Goal: Task Accomplishment & Management: Use online tool/utility

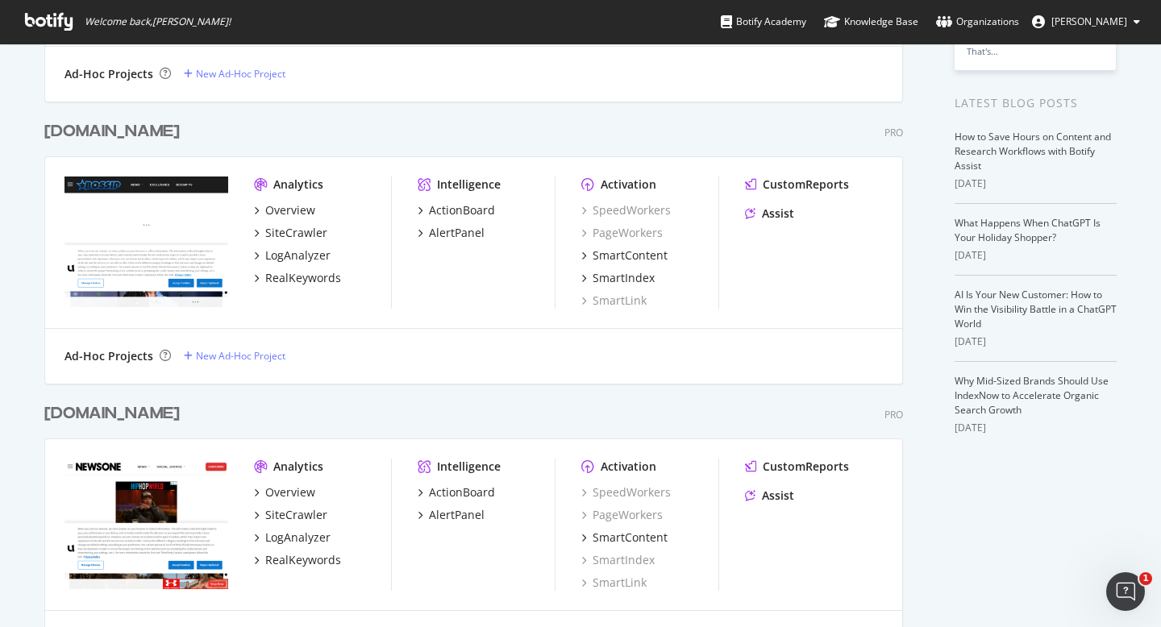
scroll to position [276, 0]
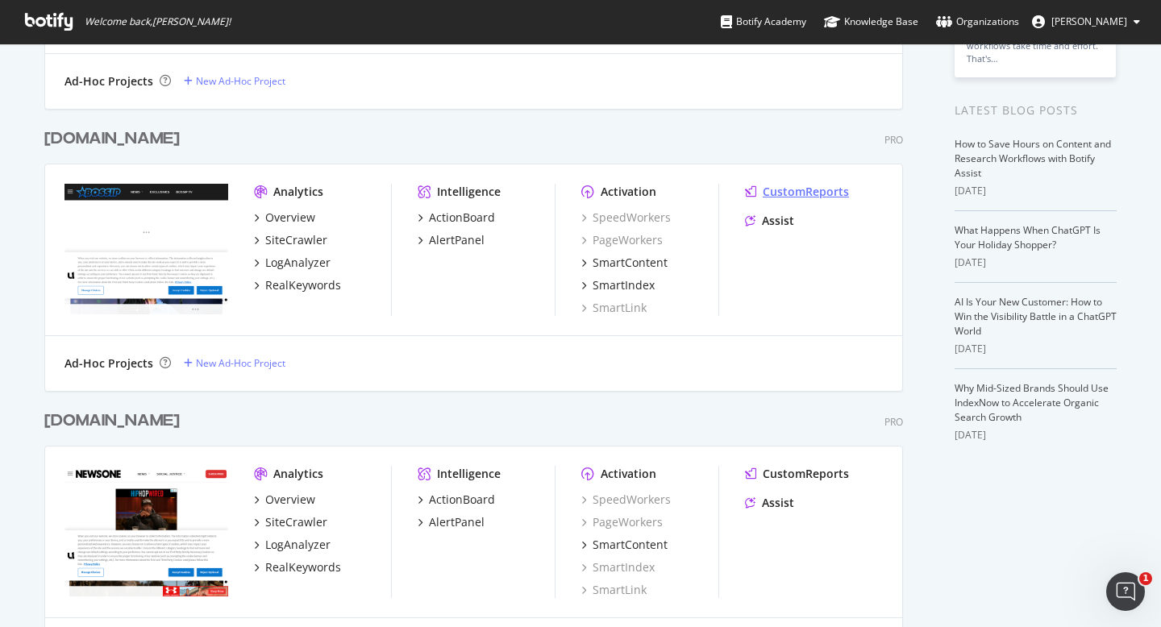
click at [780, 192] on div "CustomReports" at bounding box center [806, 192] width 86 height 16
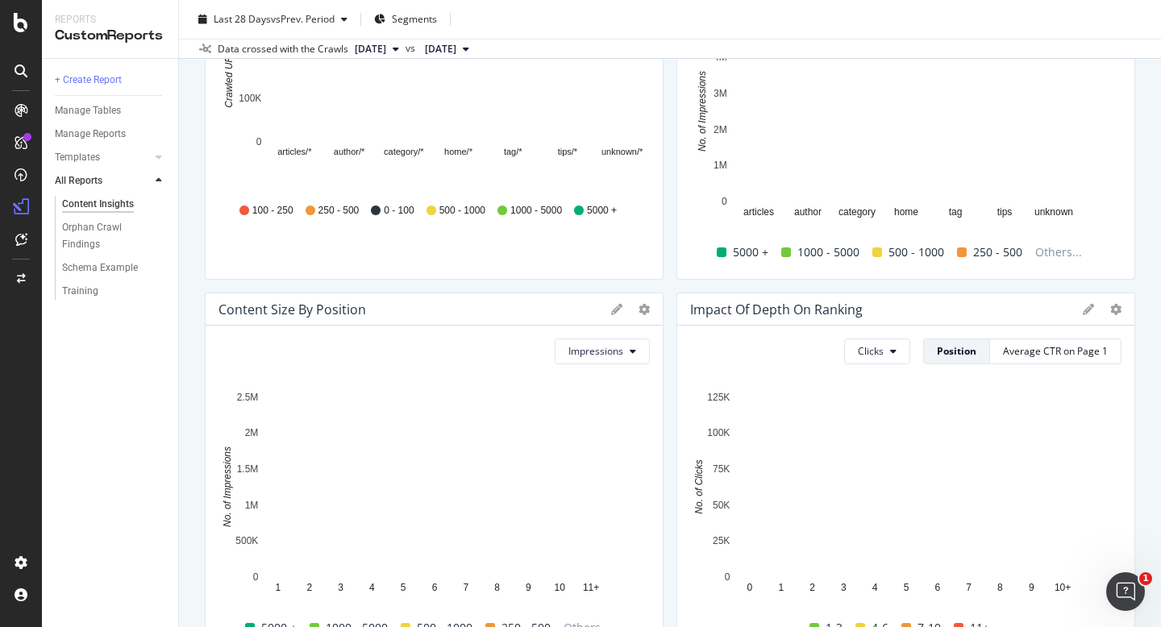
scroll to position [35, 0]
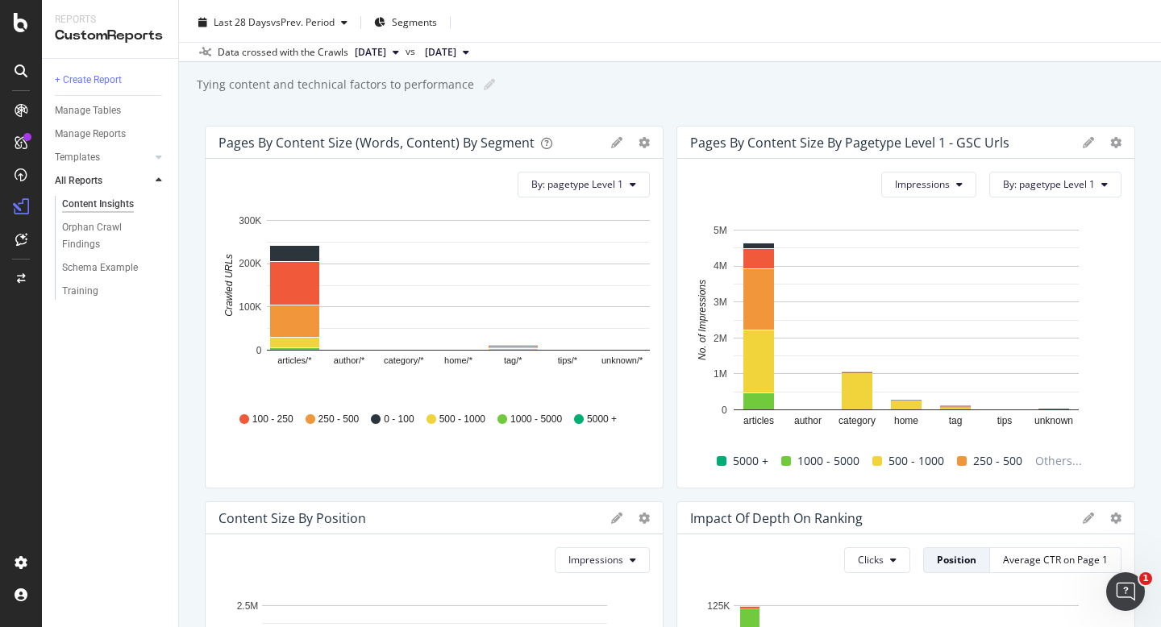
click at [416, 144] on div "Pages By Content Size (Words, Content) by Segment" at bounding box center [377, 143] width 316 height 16
click at [480, 143] on div "Pages By Content Size (Words, Content) by Segment" at bounding box center [377, 143] width 316 height 16
click at [396, 383] on icon "articles/* author/* category/* home/* tag/* tips/* unknown/* 0 100K 200K 300K C…" at bounding box center [434, 303] width 431 height 187
click at [594, 190] on span "By: pagetype Level 1" at bounding box center [577, 184] width 92 height 14
click at [505, 149] on div "Pages By Content Size (Words, Content) by Segment" at bounding box center [377, 143] width 316 height 16
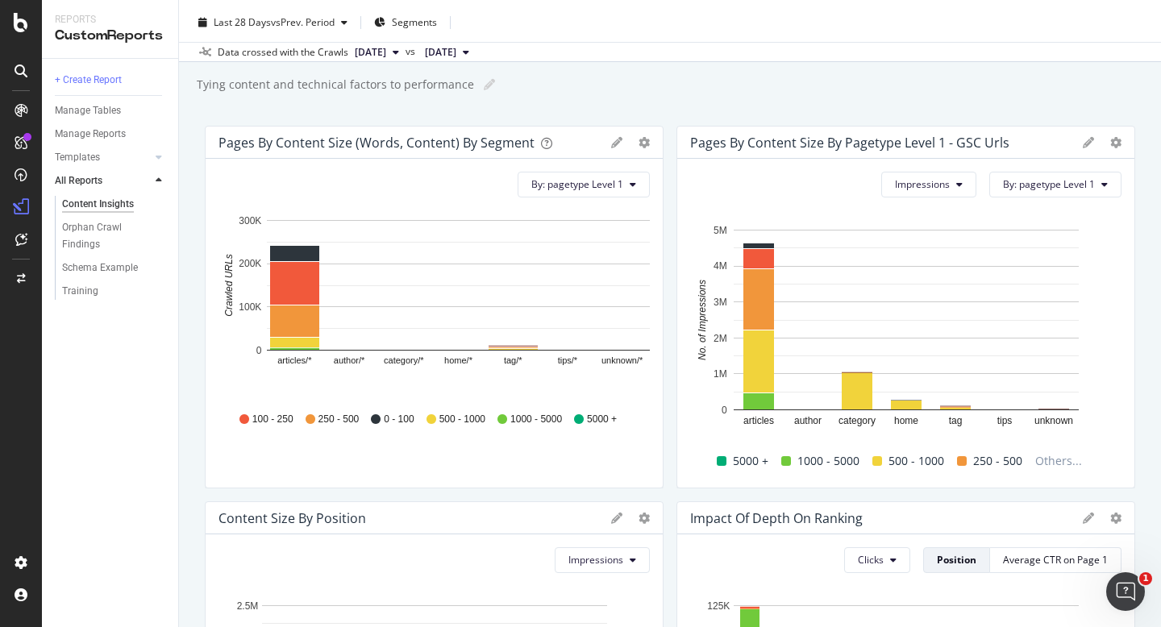
click at [480, 150] on div "Pages By Content Size (Words, Content) by Segment" at bounding box center [377, 143] width 316 height 16
click at [345, 350] on rect "A chart." at bounding box center [458, 350] width 383 height 1
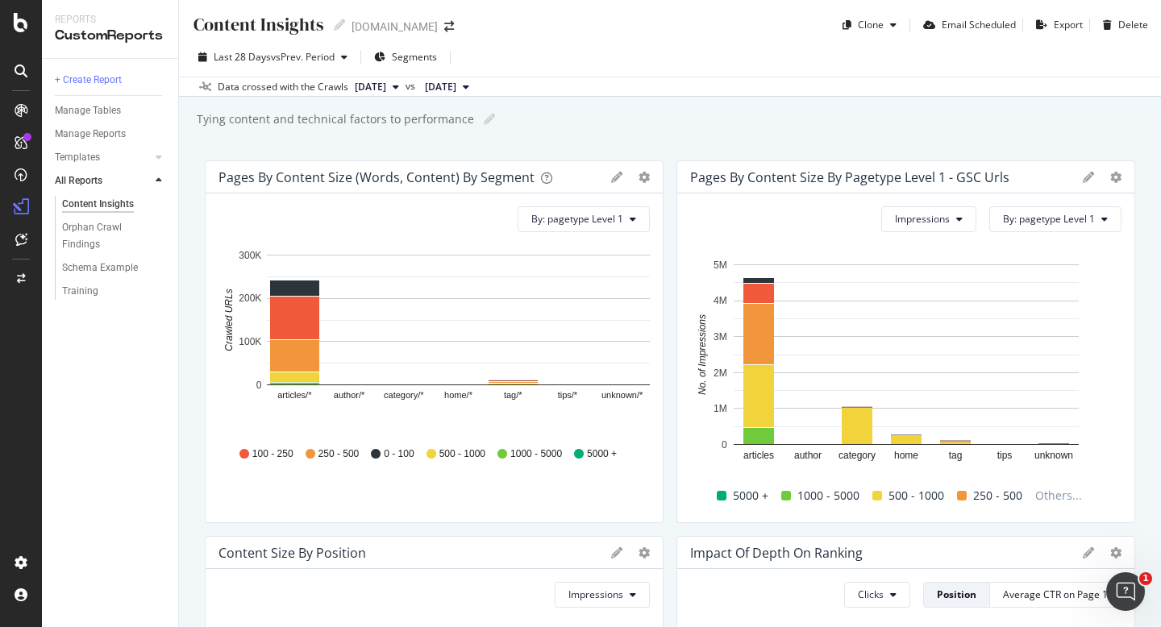
scroll to position [0, 0]
click at [406, 91] on button "[DATE]" at bounding box center [376, 87] width 57 height 19
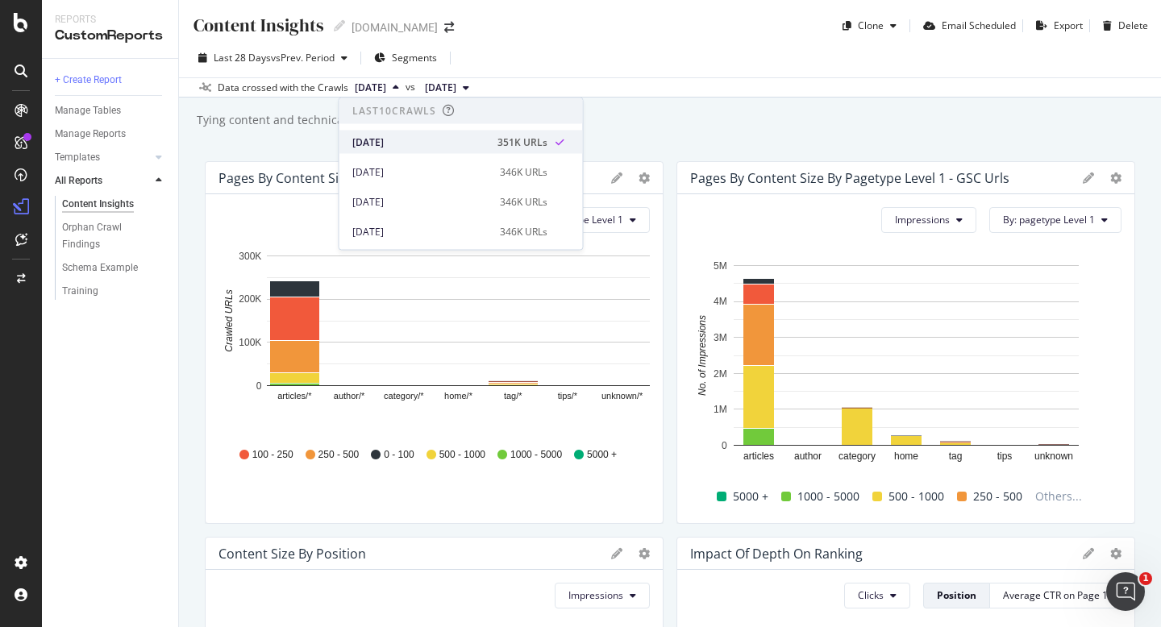
click at [437, 138] on div "[DATE]" at bounding box center [419, 142] width 135 height 15
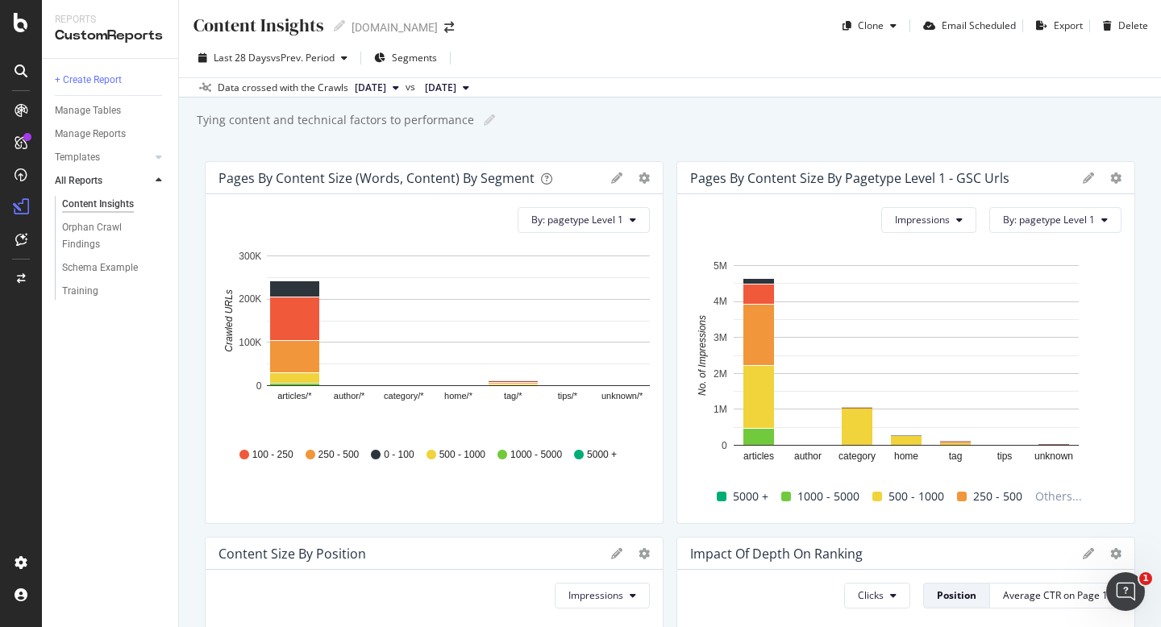
click at [456, 89] on span "[DATE]" at bounding box center [440, 88] width 31 height 15
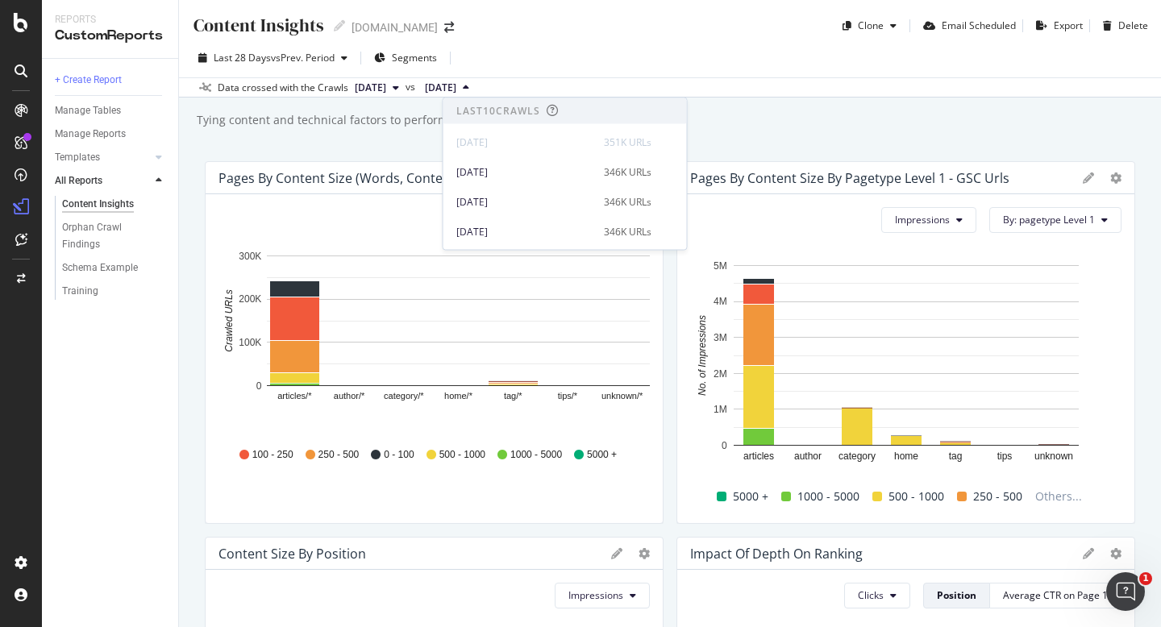
click at [406, 88] on button "[DATE]" at bounding box center [376, 87] width 57 height 19
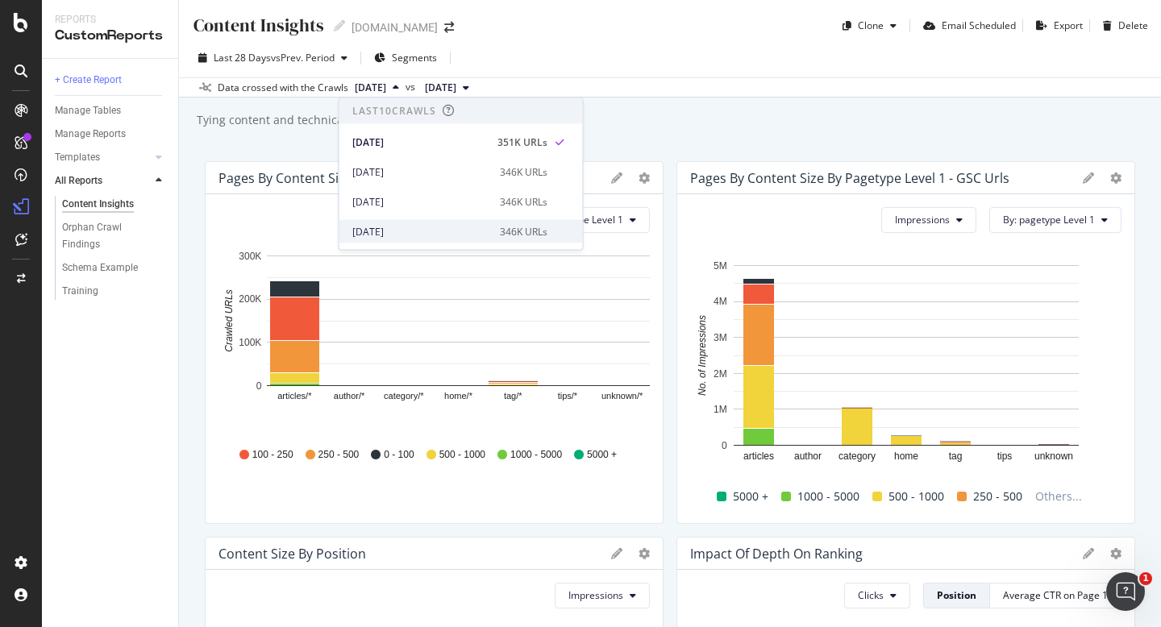
click at [417, 229] on div "[DATE]" at bounding box center [421, 231] width 138 height 15
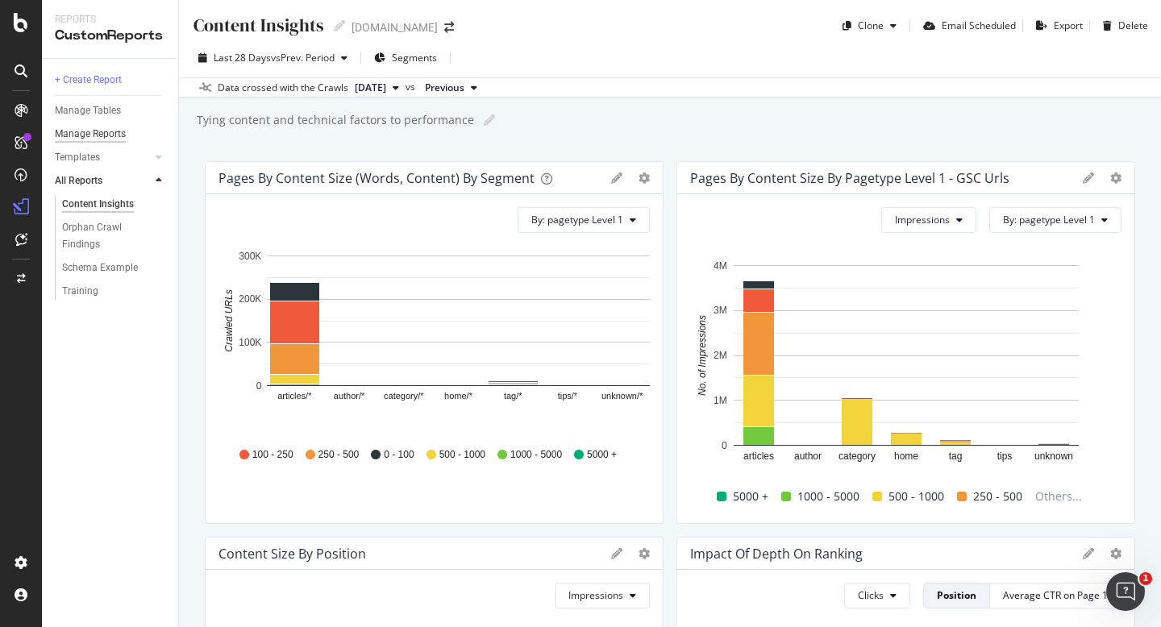
click at [102, 133] on div "Manage Reports" at bounding box center [90, 134] width 71 height 17
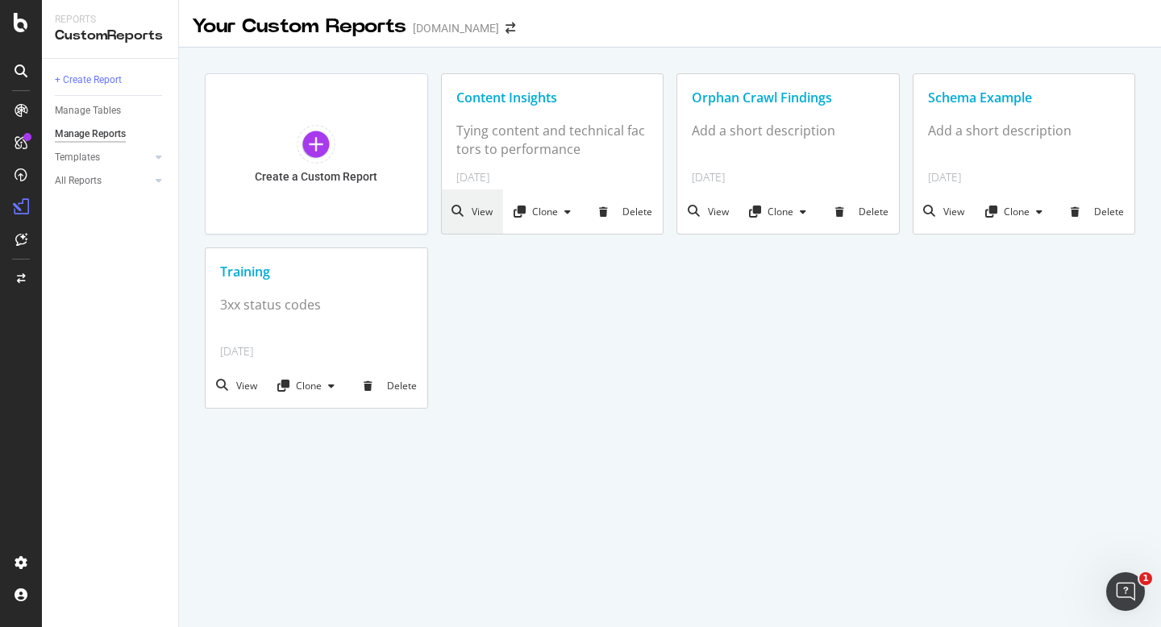
click at [472, 210] on div "View" at bounding box center [473, 212] width 62 height 44
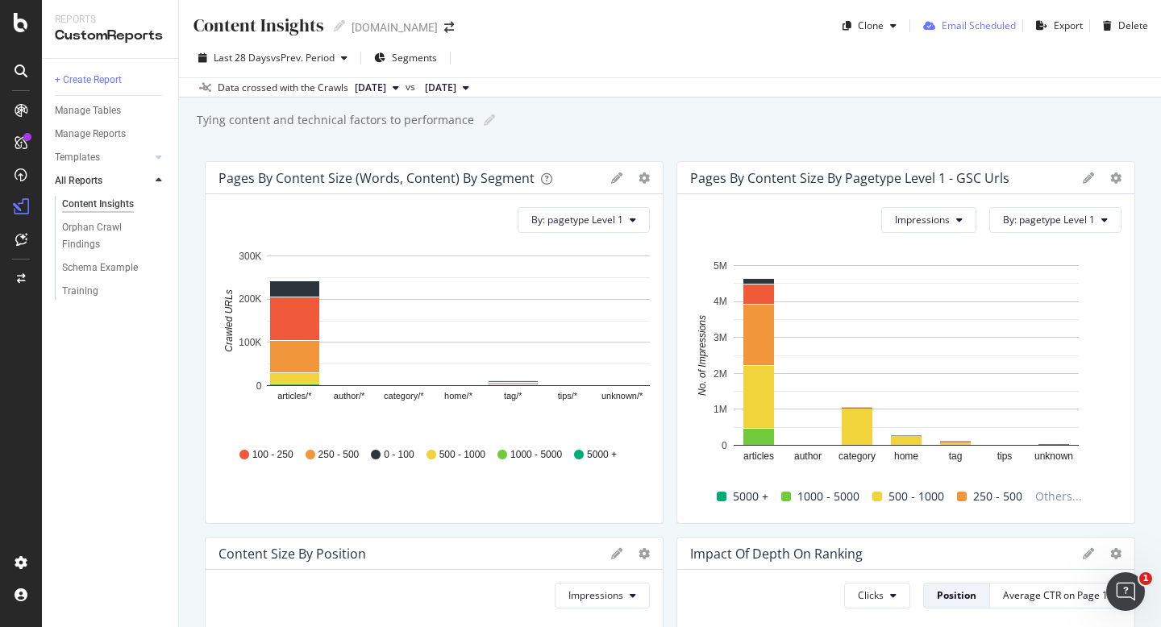
click at [954, 30] on div "Email Scheduled" at bounding box center [979, 26] width 74 height 14
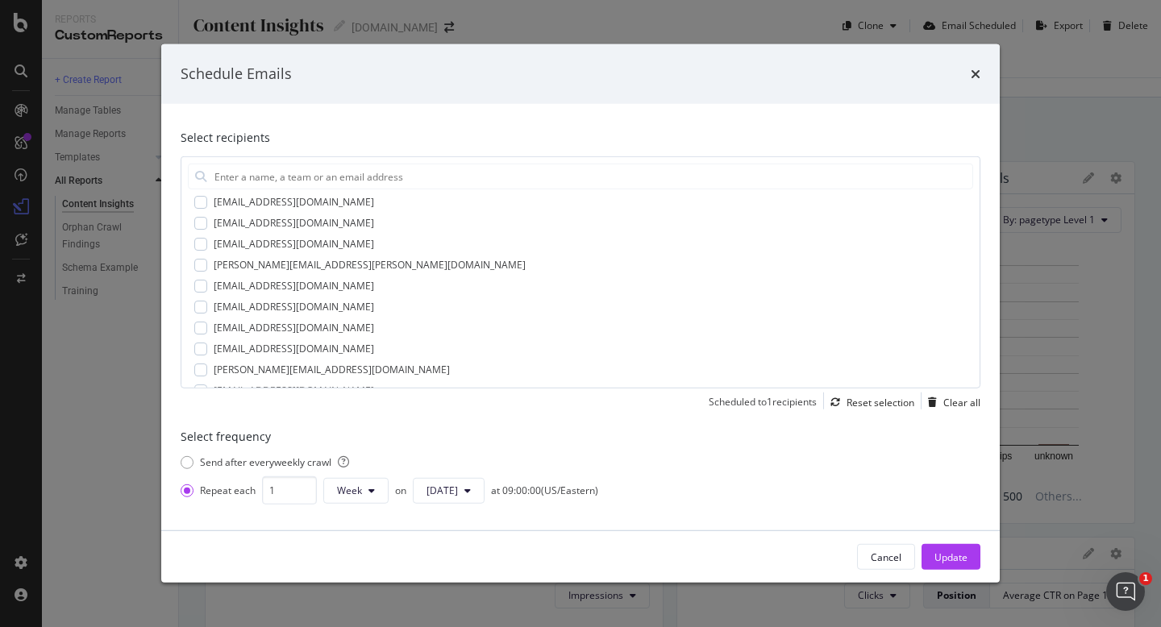
scroll to position [300, 0]
click at [289, 465] on div "Send after every weekly crawl" at bounding box center [274, 463] width 149 height 15
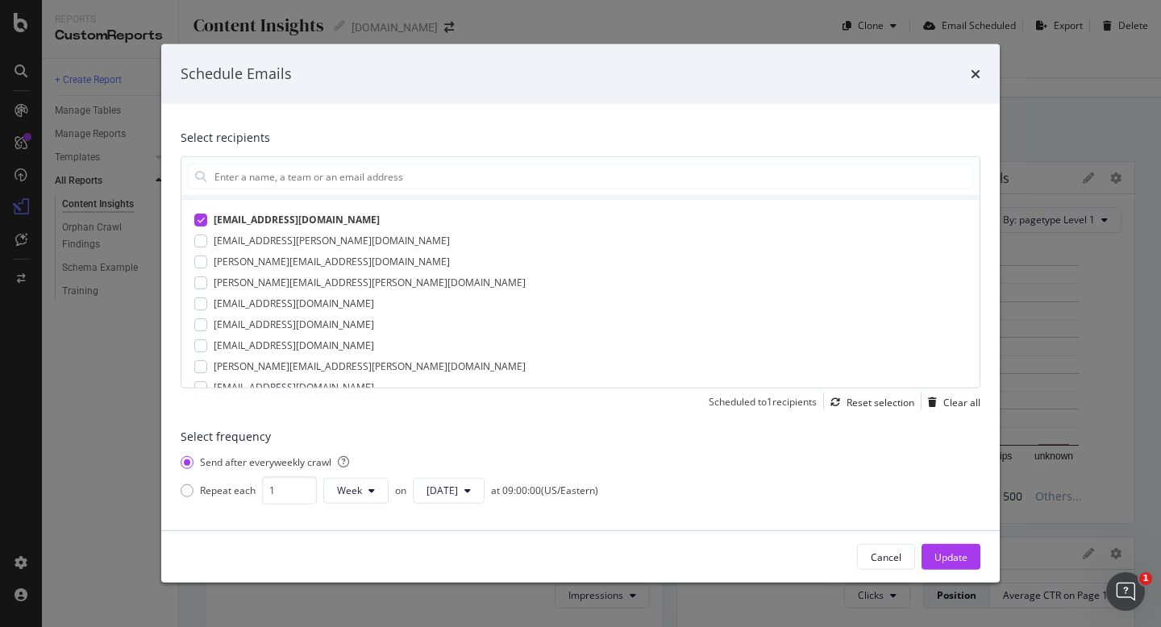
scroll to position [0, 0]
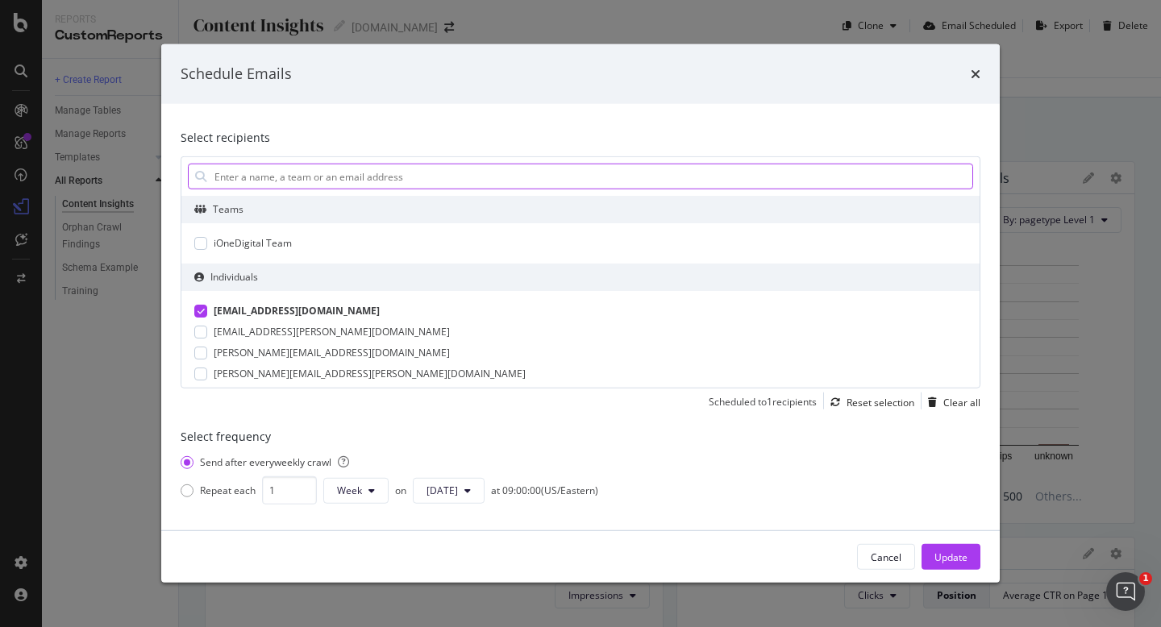
click at [287, 181] on input "modal" at bounding box center [593, 177] width 760 height 24
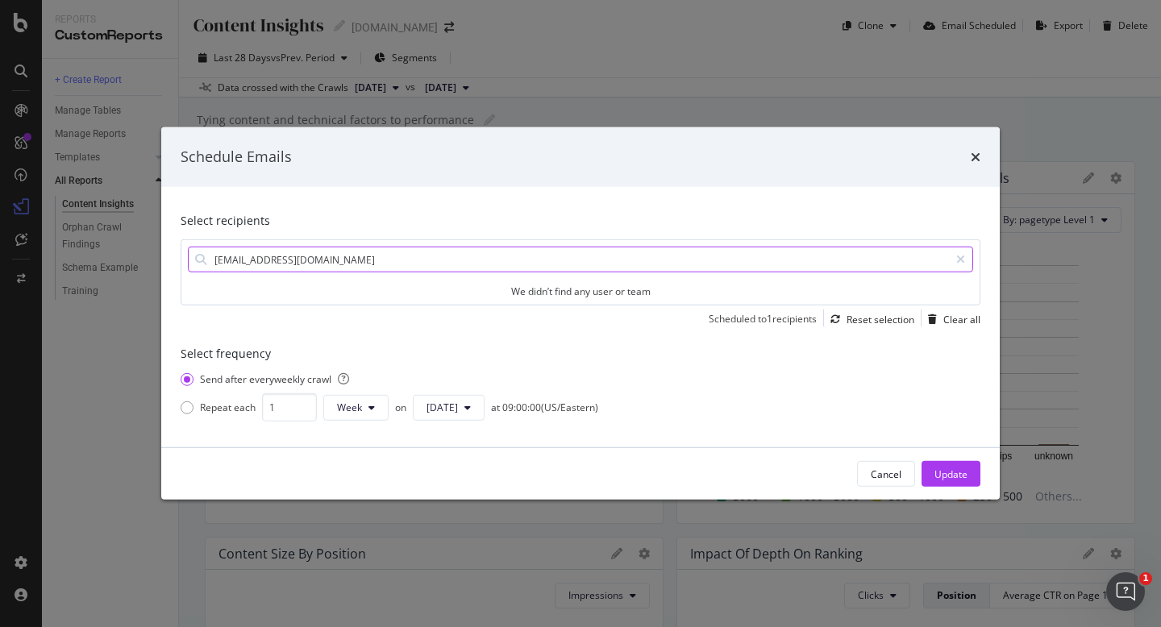
type input "[EMAIL_ADDRESS][DOMAIN_NAME]"
click at [343, 262] on input "[EMAIL_ADDRESS][DOMAIN_NAME]" at bounding box center [581, 260] width 736 height 24
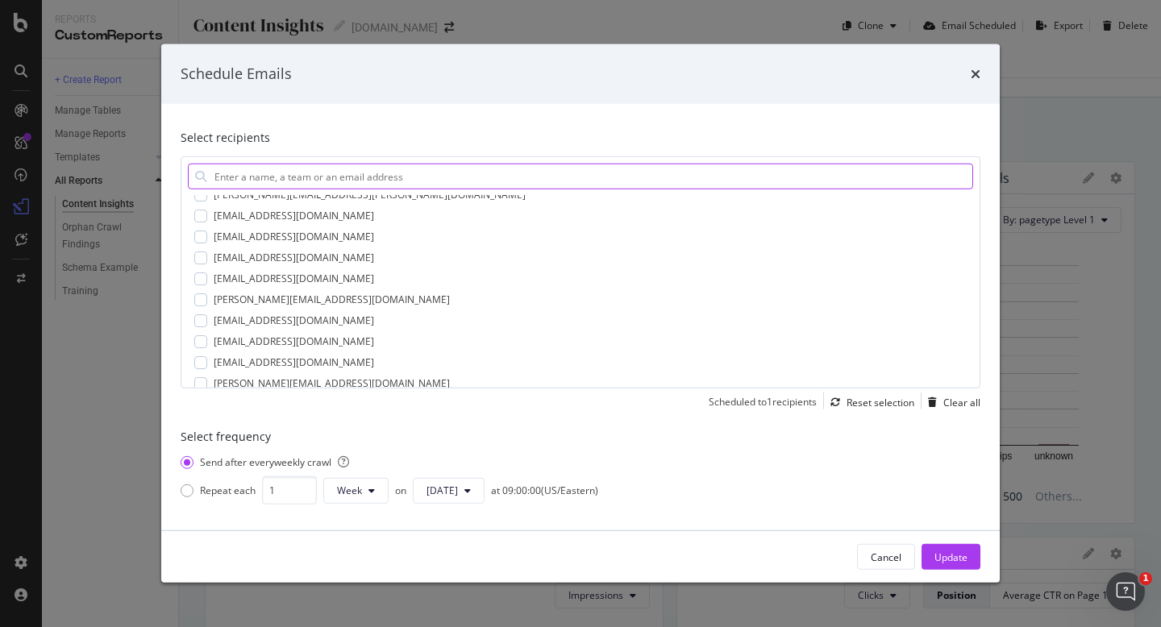
scroll to position [300, 0]
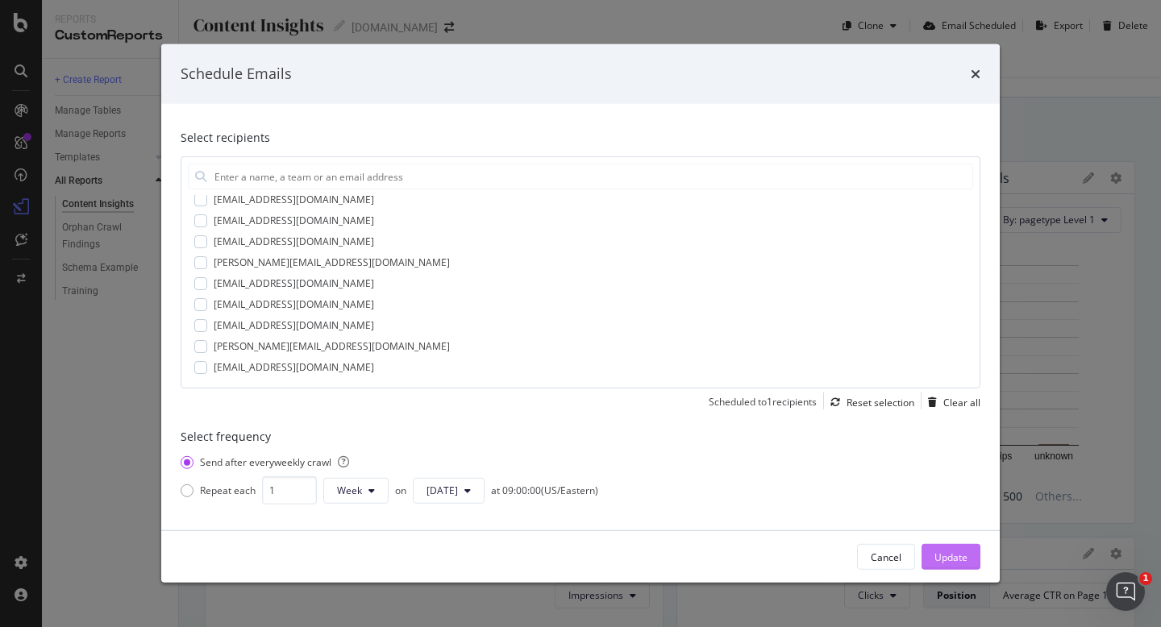
click at [950, 557] on div "Update" at bounding box center [951, 558] width 33 height 14
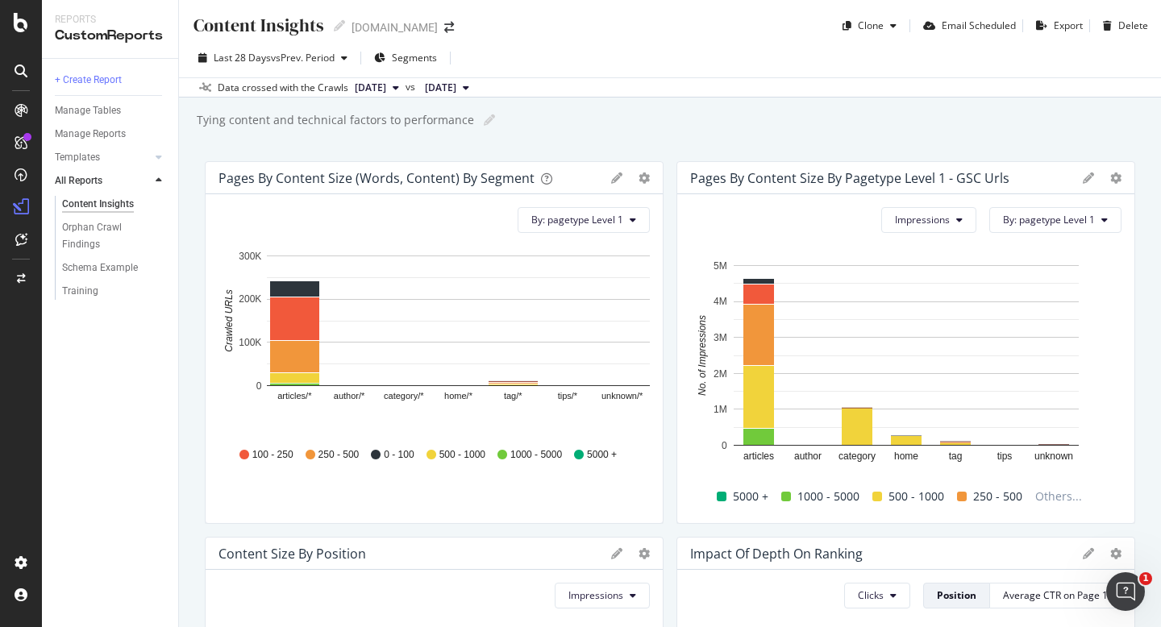
click at [111, 35] on div "CustomReports" at bounding box center [110, 36] width 110 height 19
click at [24, 24] on icon at bounding box center [21, 22] width 15 height 19
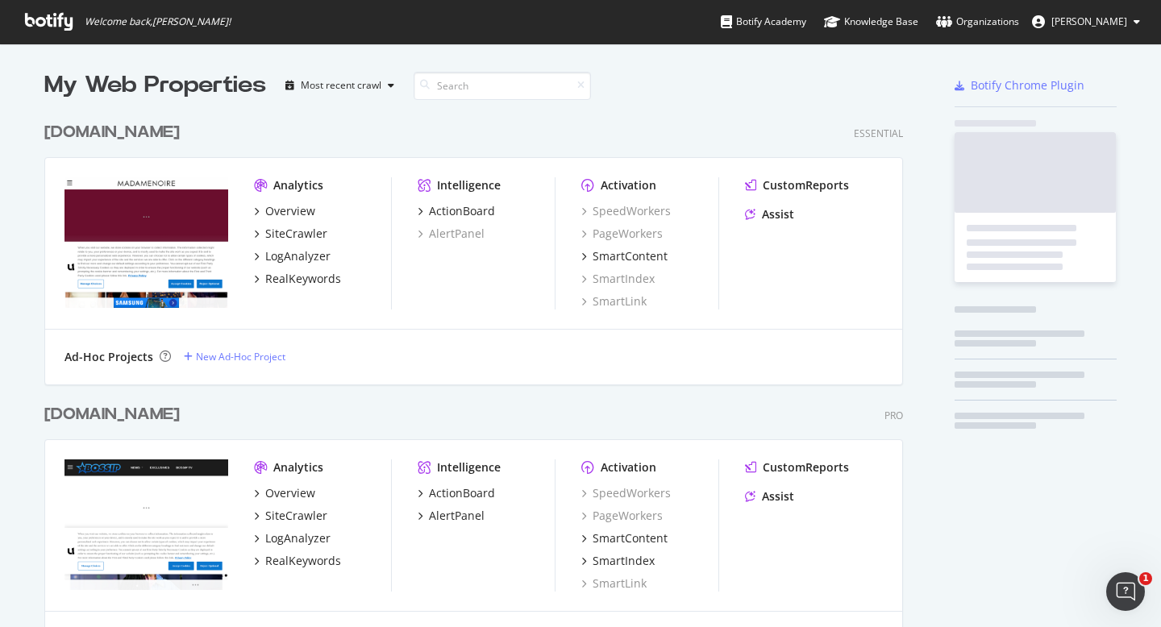
scroll to position [627, 1161]
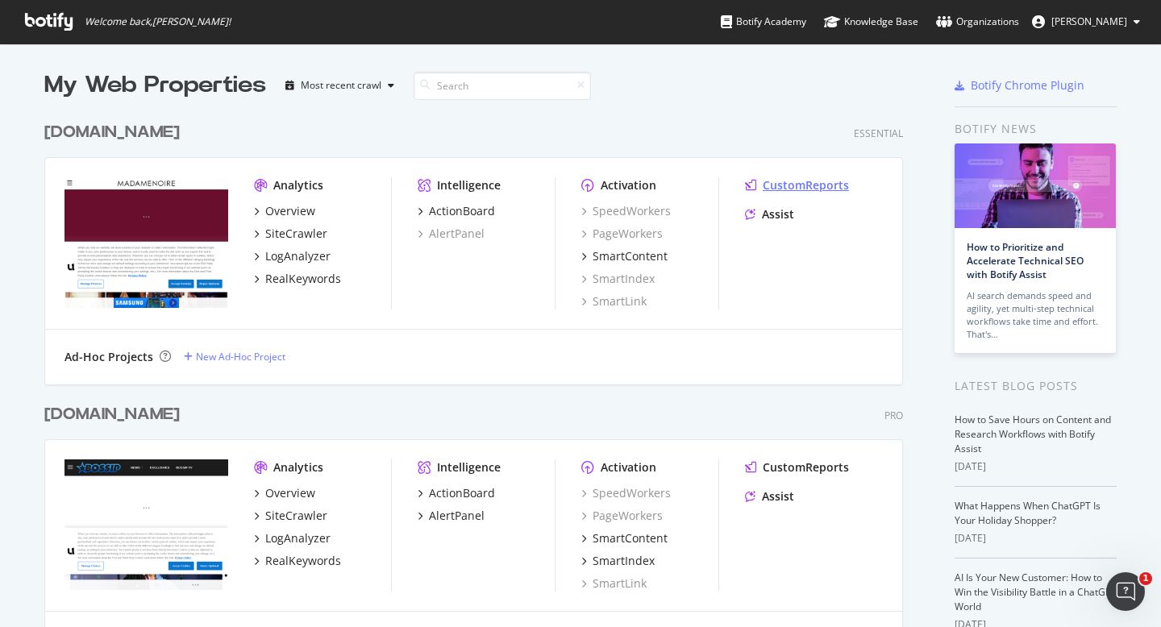
click at [800, 184] on div "CustomReports" at bounding box center [806, 185] width 86 height 16
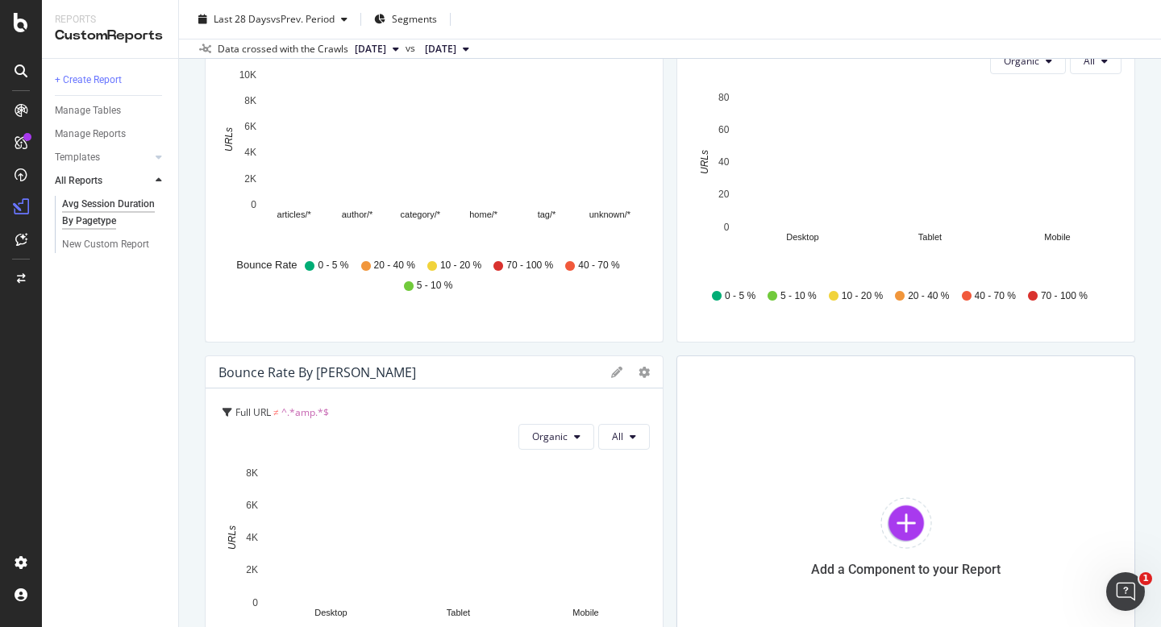
scroll to position [428, 0]
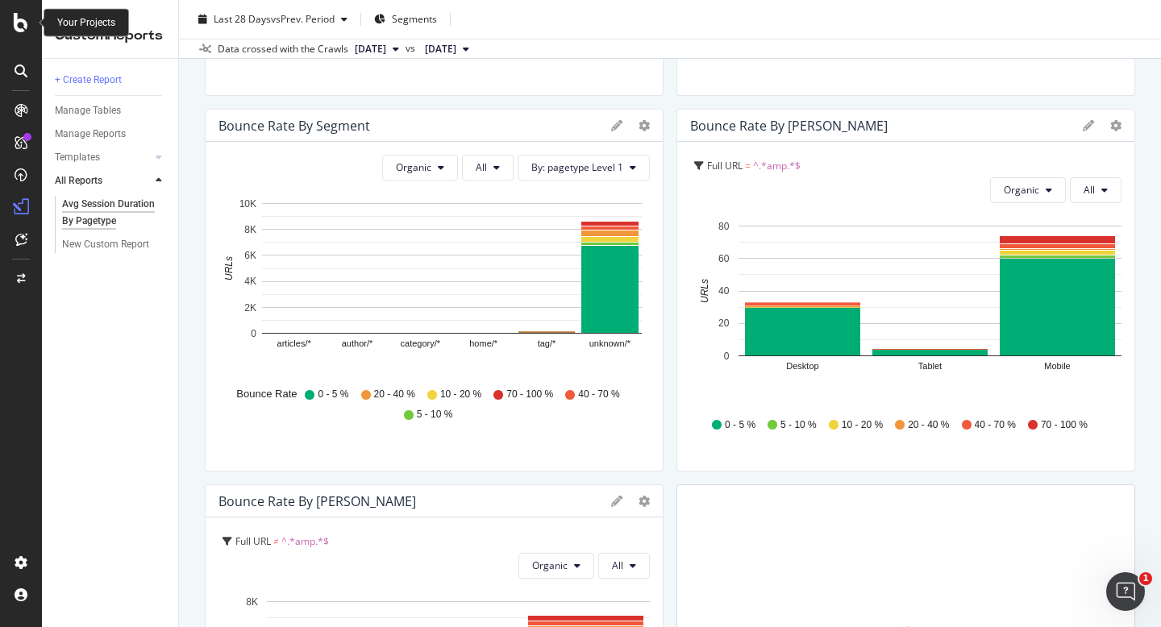
click at [19, 29] on icon at bounding box center [21, 22] width 15 height 19
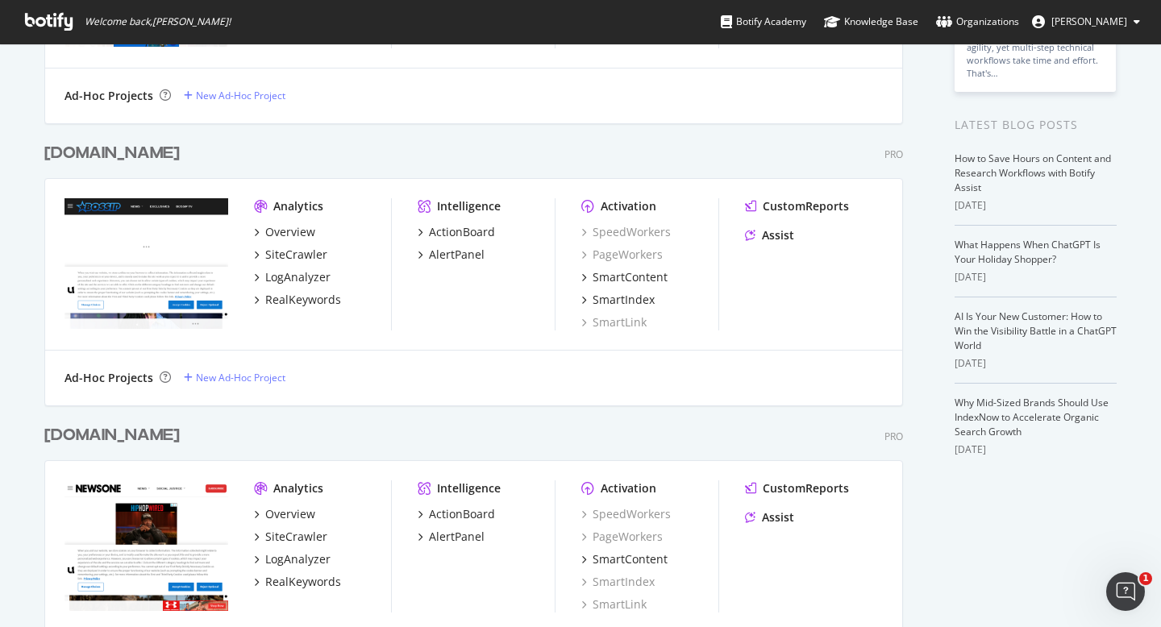
scroll to position [347, 0]
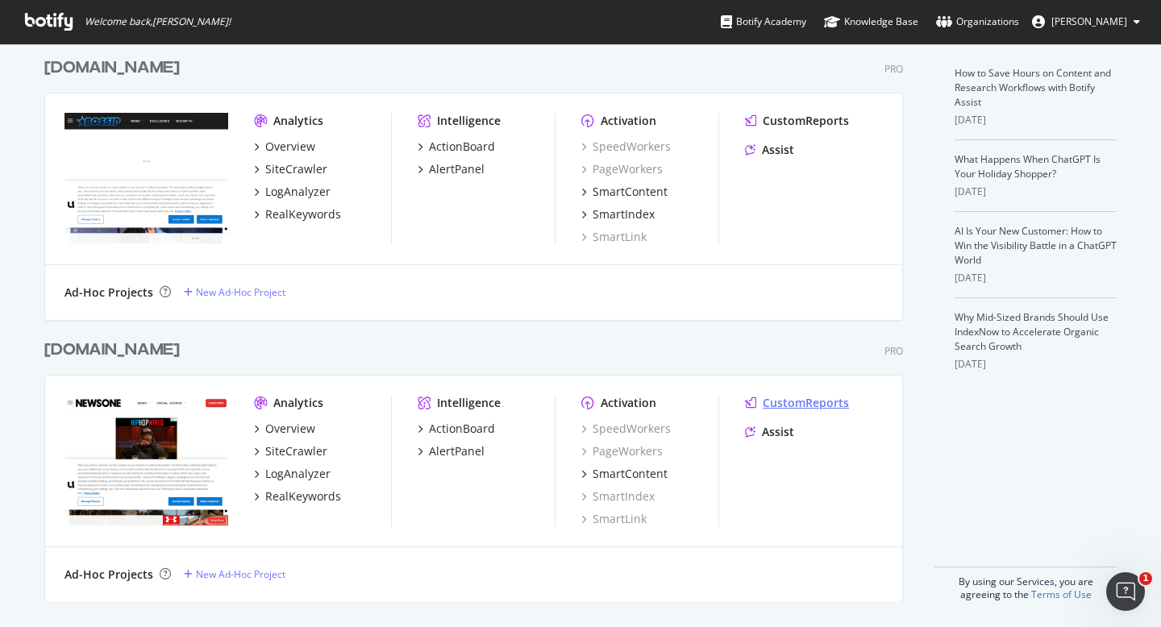
click at [782, 403] on div "CustomReports" at bounding box center [806, 403] width 86 height 16
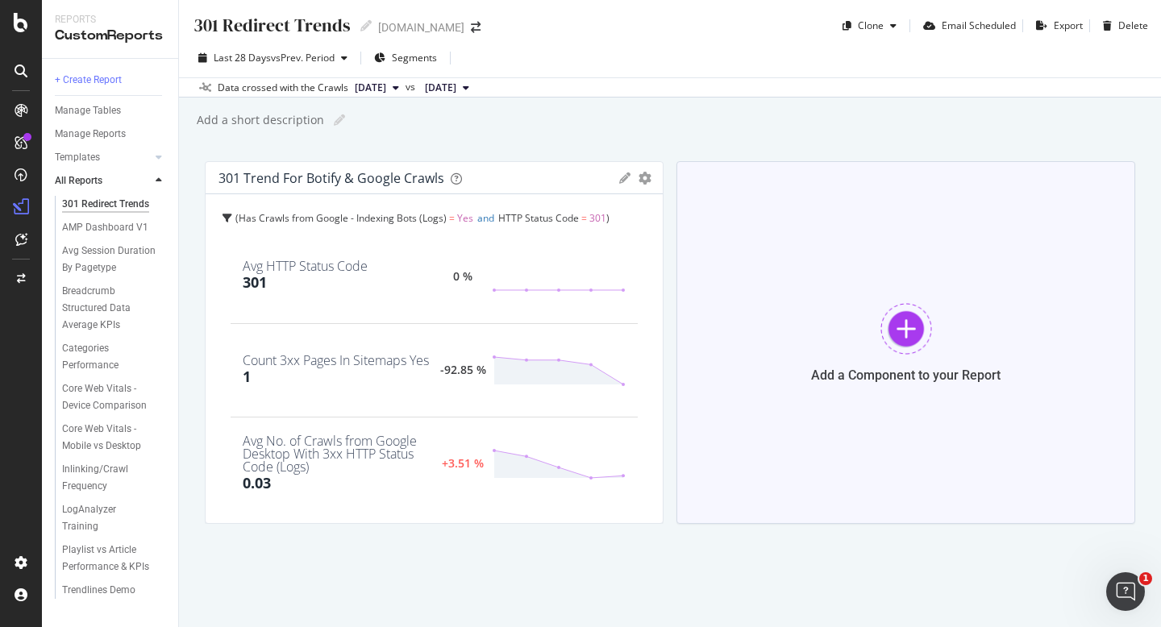
click at [904, 326] on div at bounding box center [907, 329] width 52 height 52
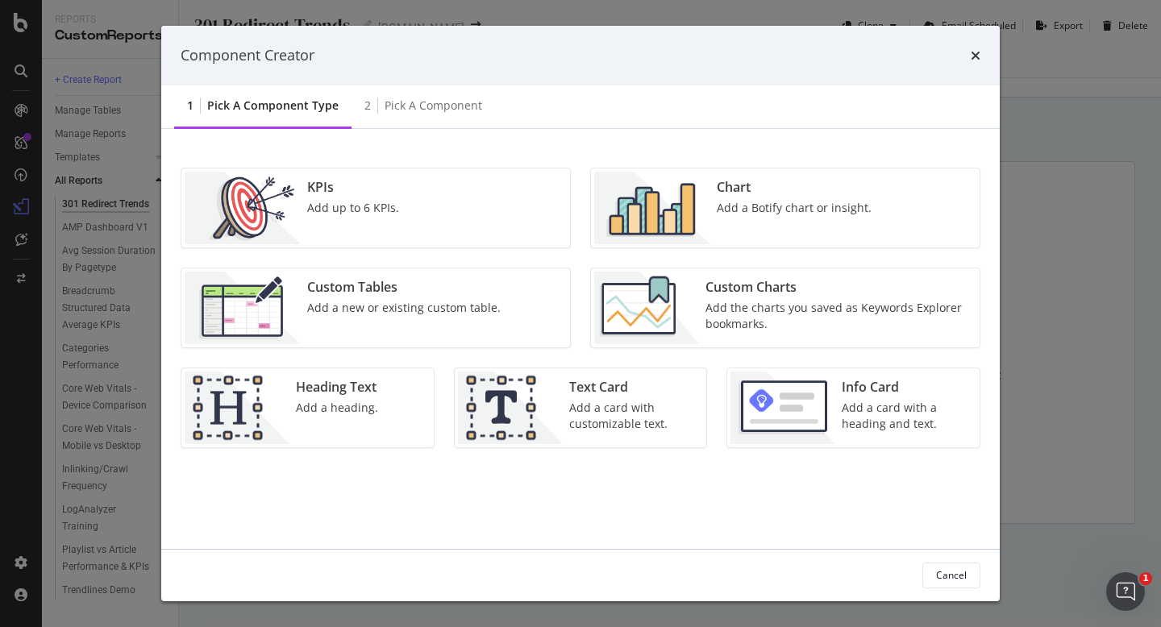
click at [349, 205] on div "Add up to 6 KPIs." at bounding box center [353, 208] width 92 height 16
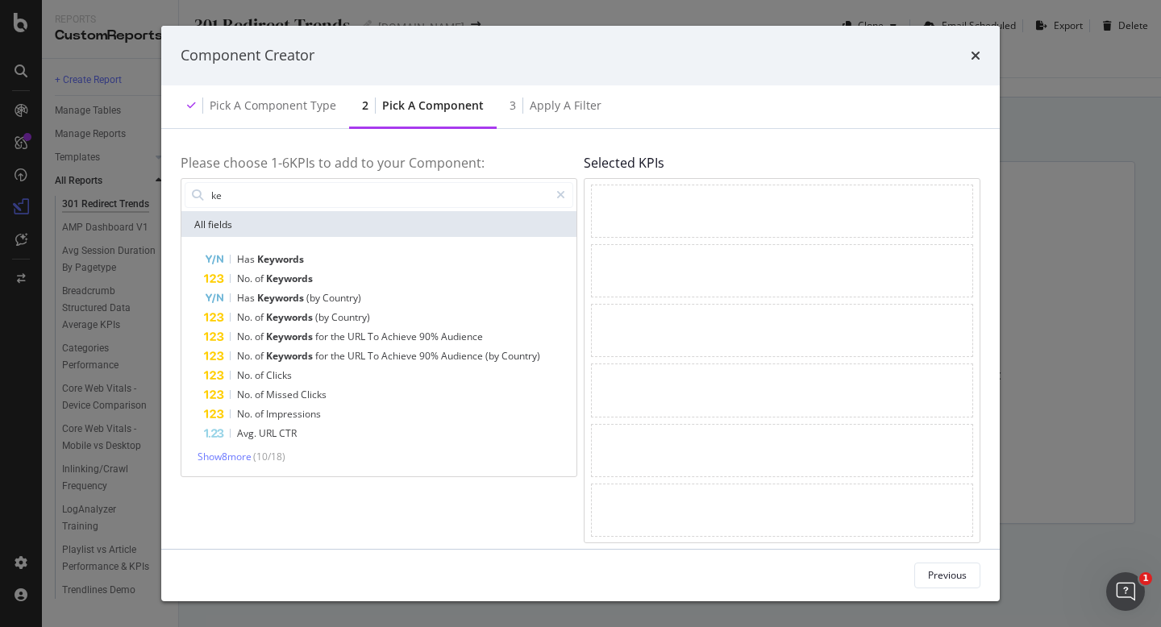
type input "k"
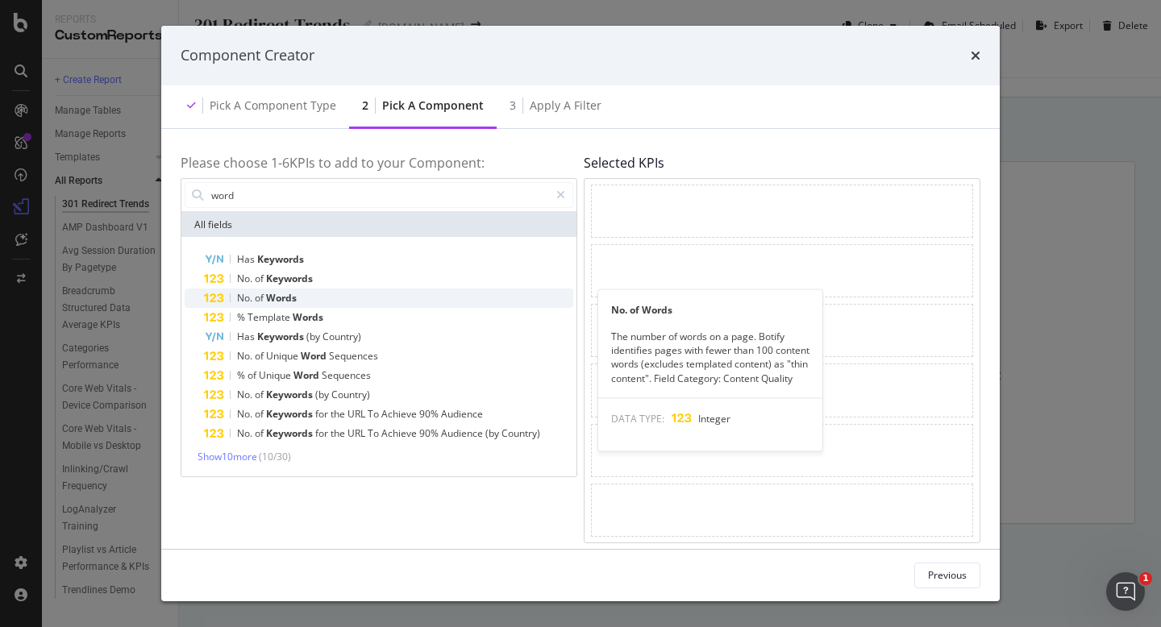
type input "word"
click at [331, 302] on div "No. of Words" at bounding box center [388, 298] width 369 height 19
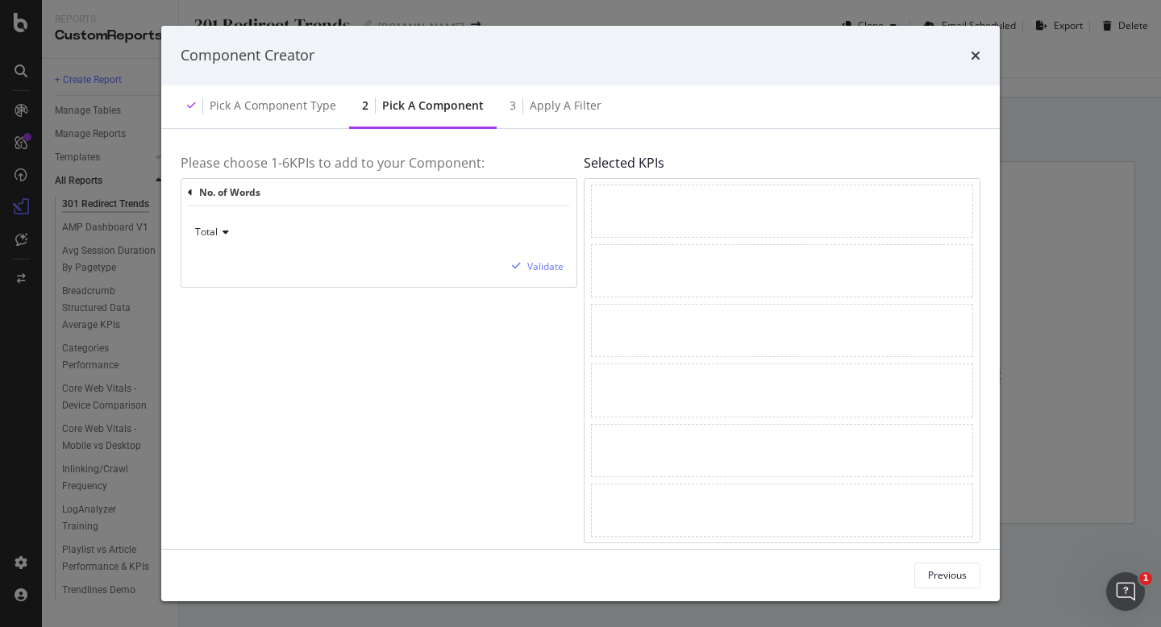
click at [683, 219] on div "modal" at bounding box center [782, 211] width 382 height 53
click at [552, 106] on div "Apply a Filter" at bounding box center [566, 106] width 72 height 16
click at [558, 106] on div "Apply a Filter" at bounding box center [566, 106] width 72 height 16
click at [218, 240] on div "Total" at bounding box center [378, 232] width 369 height 26
click at [222, 310] on span "Content" at bounding box center [219, 308] width 35 height 14
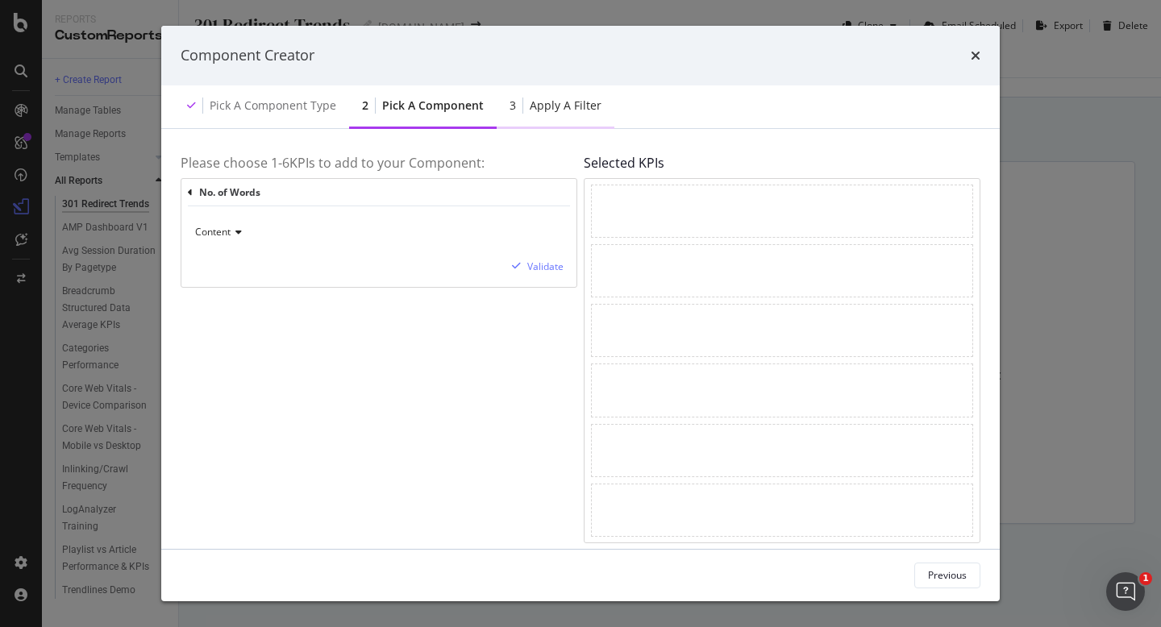
click at [545, 110] on div "Apply a Filter" at bounding box center [566, 106] width 72 height 16
click at [544, 108] on div "Apply a Filter" at bounding box center [566, 106] width 72 height 16
click at [288, 109] on div "Pick a Component type" at bounding box center [273, 106] width 127 height 16
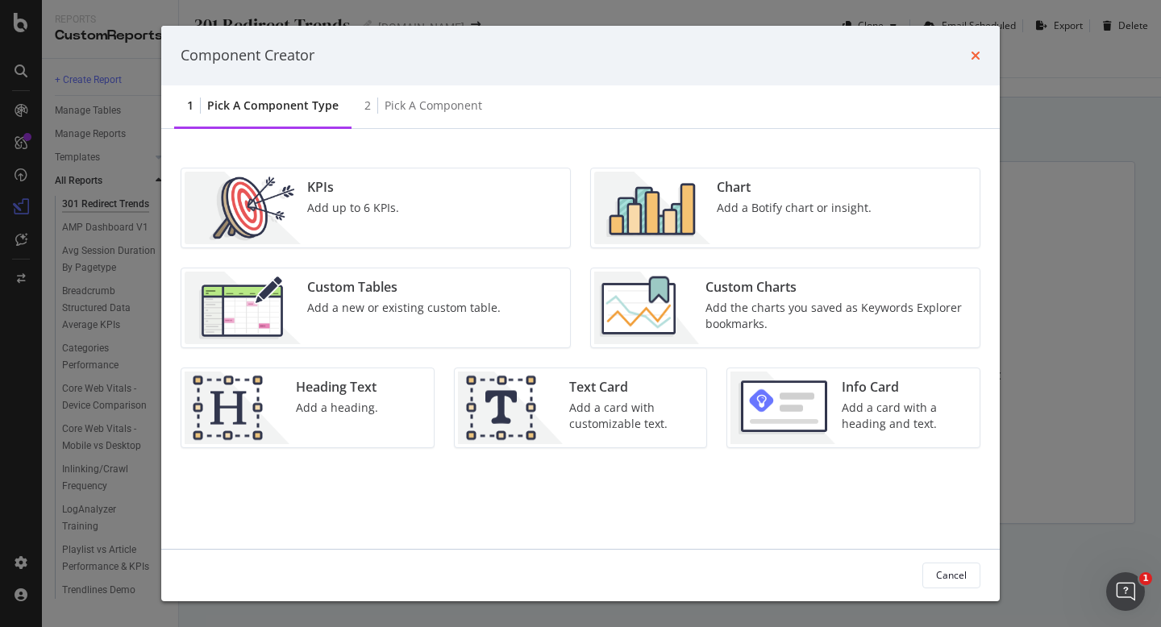
click at [974, 56] on icon "times" at bounding box center [976, 55] width 10 height 13
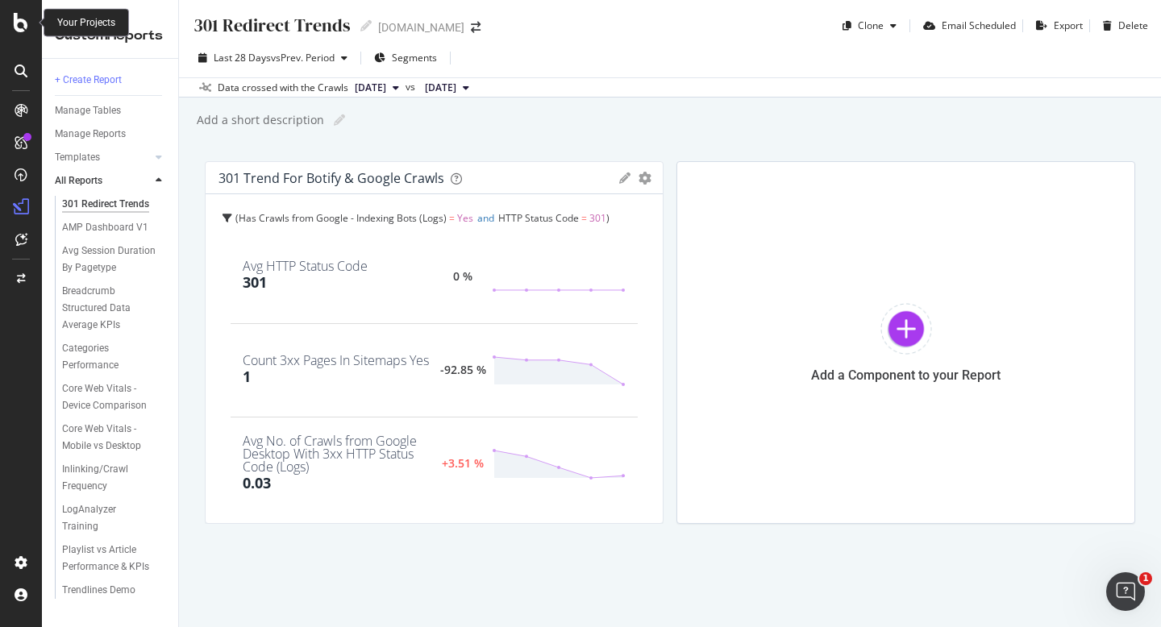
click at [23, 27] on icon at bounding box center [21, 22] width 15 height 19
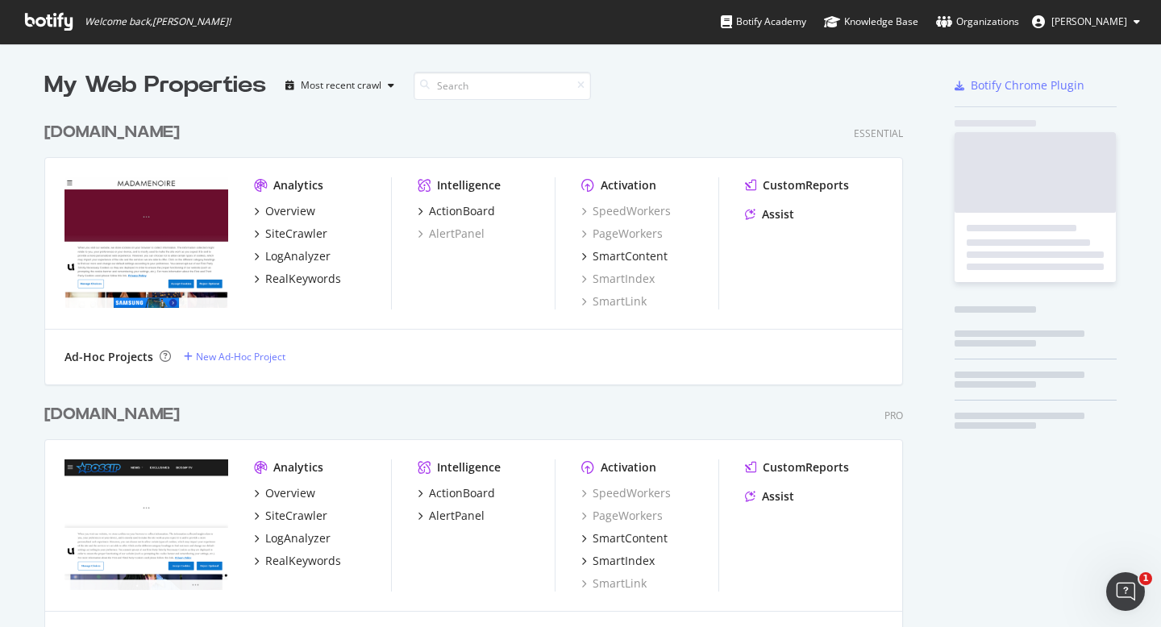
scroll to position [627, 1161]
